Goal: Information Seeking & Learning: Stay updated

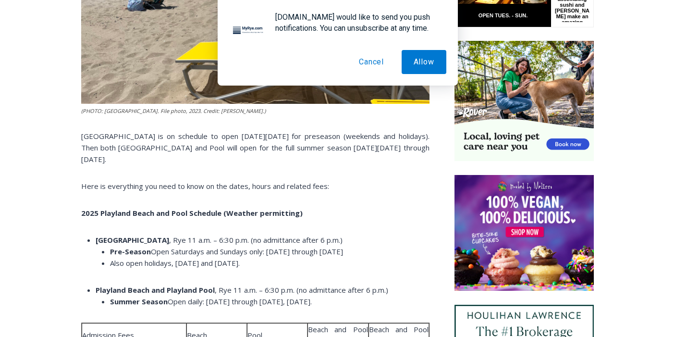
scroll to position [596, 0]
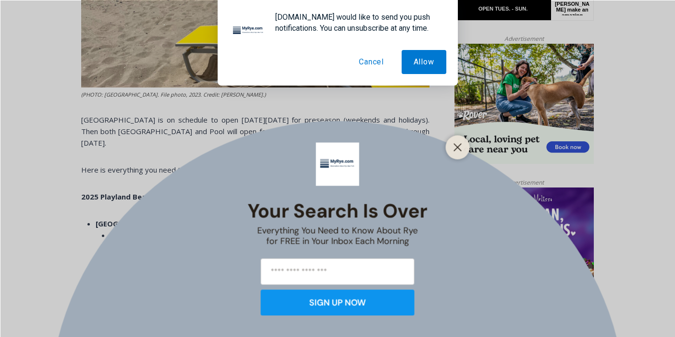
click at [366, 65] on button "Cancel" at bounding box center [371, 62] width 49 height 24
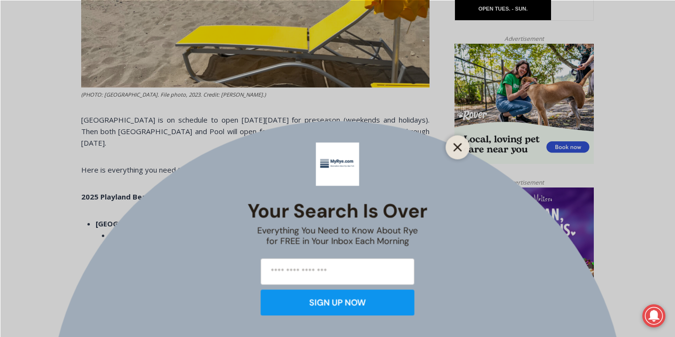
click at [455, 148] on icon "Close" at bounding box center [458, 147] width 9 height 9
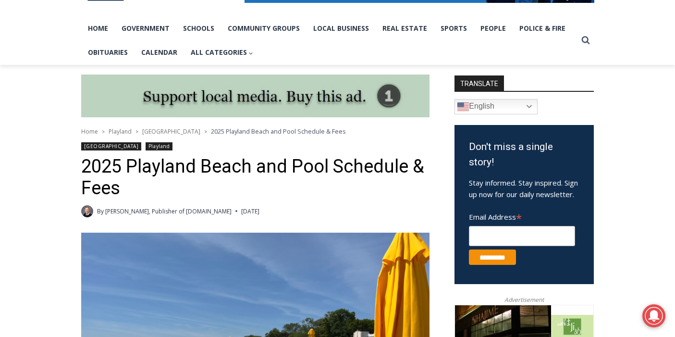
scroll to position [0, 0]
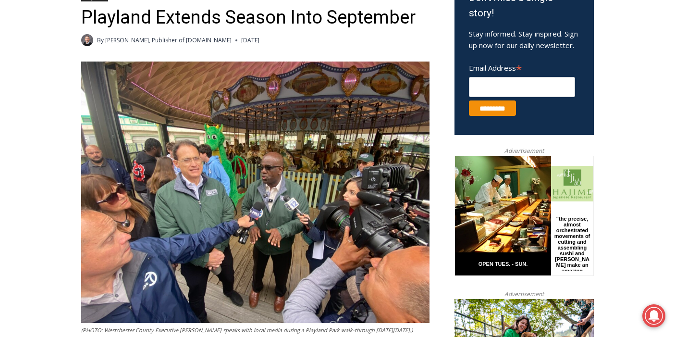
scroll to position [342, 0]
